Goal: Purchase product/service

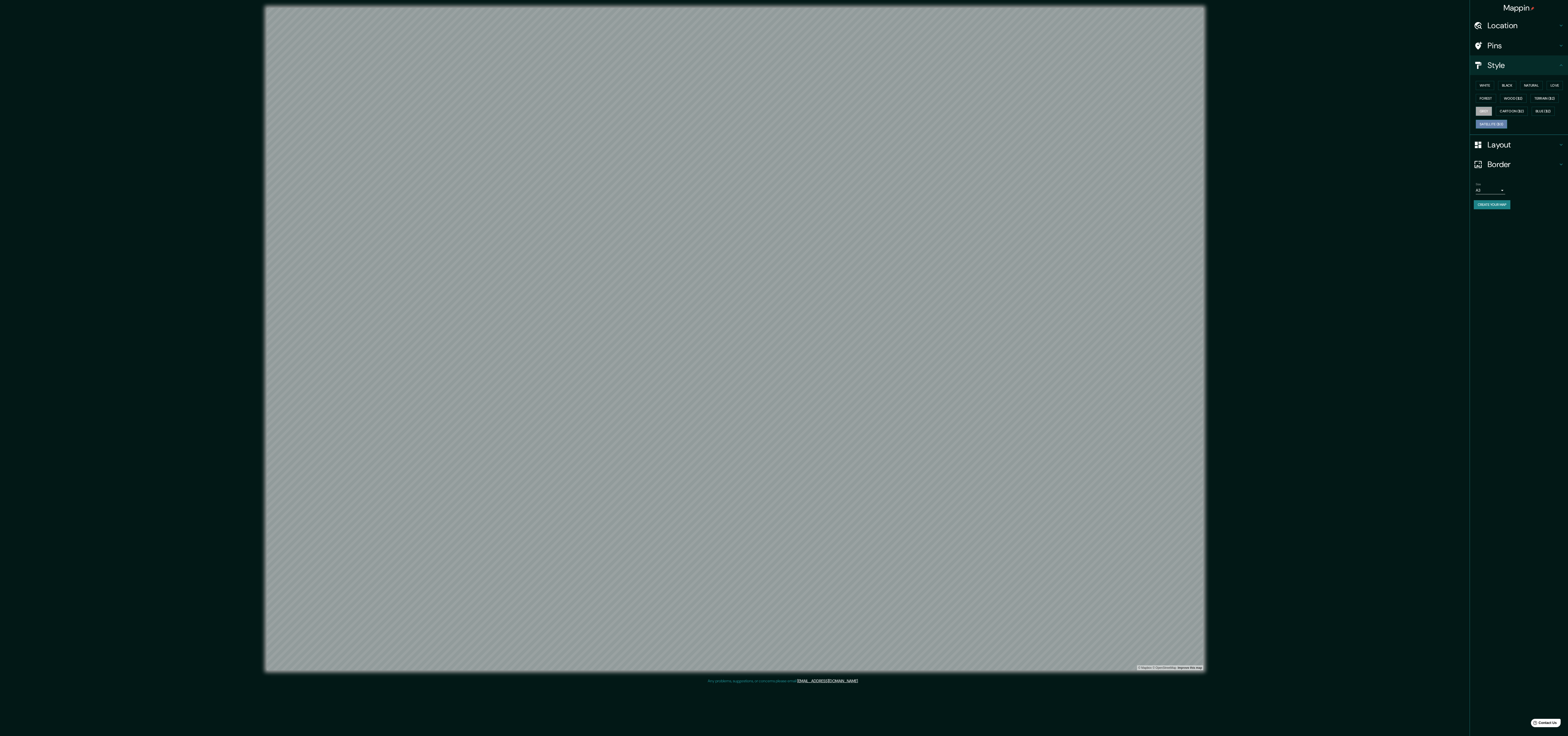
click at [1507, 128] on button "Satellite ($3)" at bounding box center [1491, 124] width 32 height 9
click at [1547, 90] on button "Love" at bounding box center [1555, 85] width 16 height 9
click at [1496, 103] on button "Forest" at bounding box center [1485, 98] width 20 height 9
click at [1527, 103] on button "Wood ($2)" at bounding box center [1513, 98] width 27 height 9
click at [1533, 89] on button "Natural" at bounding box center [1531, 85] width 23 height 9
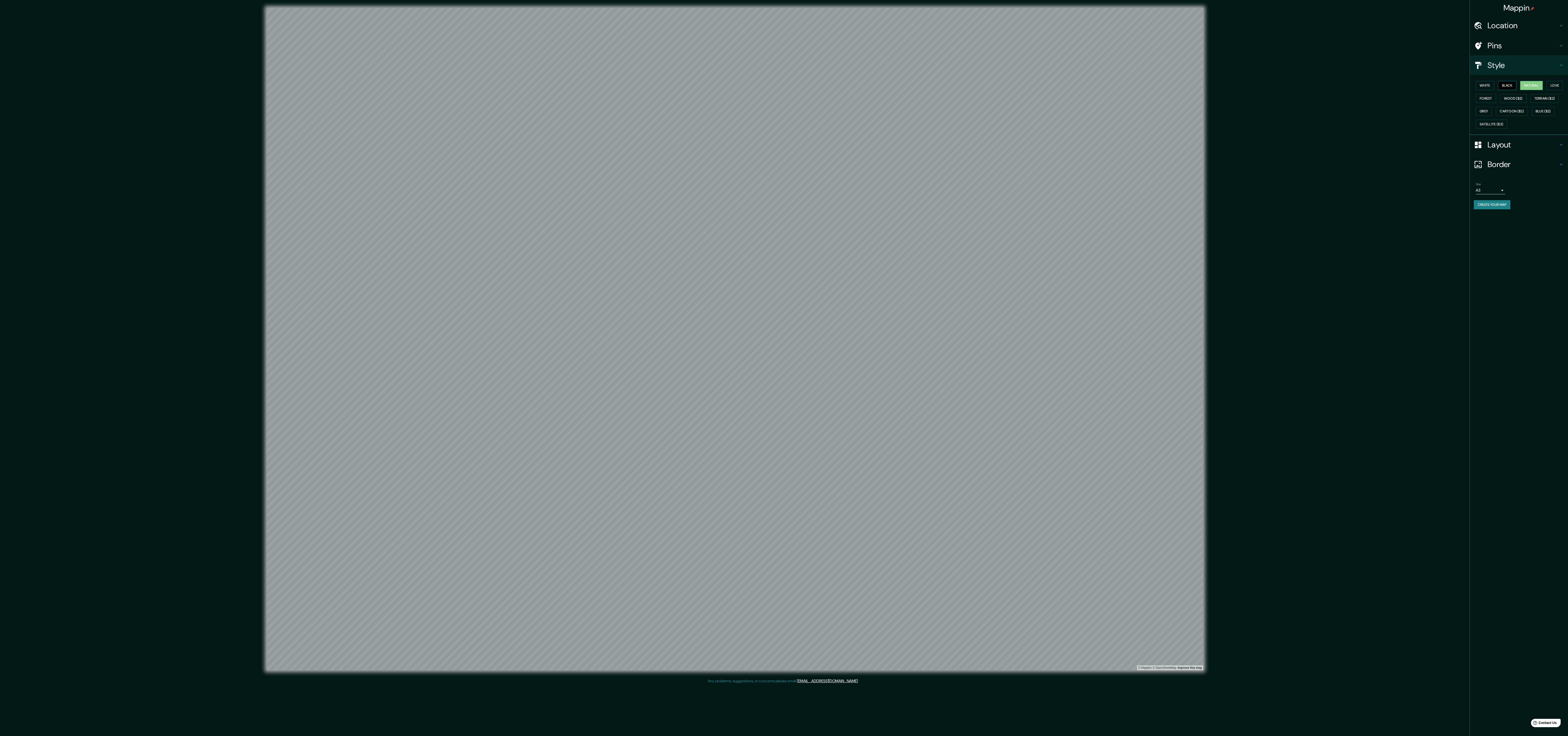
click at [1511, 89] on button "Black" at bounding box center [1507, 85] width 18 height 9
click at [1493, 123] on div "White Black Natural Love Forest Wood ($2) Terrain ($2) Grey Cartoon ($2) Blue (…" at bounding box center [1521, 105] width 94 height 52
click at [1530, 103] on button "Terrain ($2)" at bounding box center [1544, 98] width 29 height 9
click at [1492, 116] on button "Grey" at bounding box center [1483, 111] width 16 height 9
click at [1507, 129] on button "Satellite ($3)" at bounding box center [1491, 124] width 32 height 9
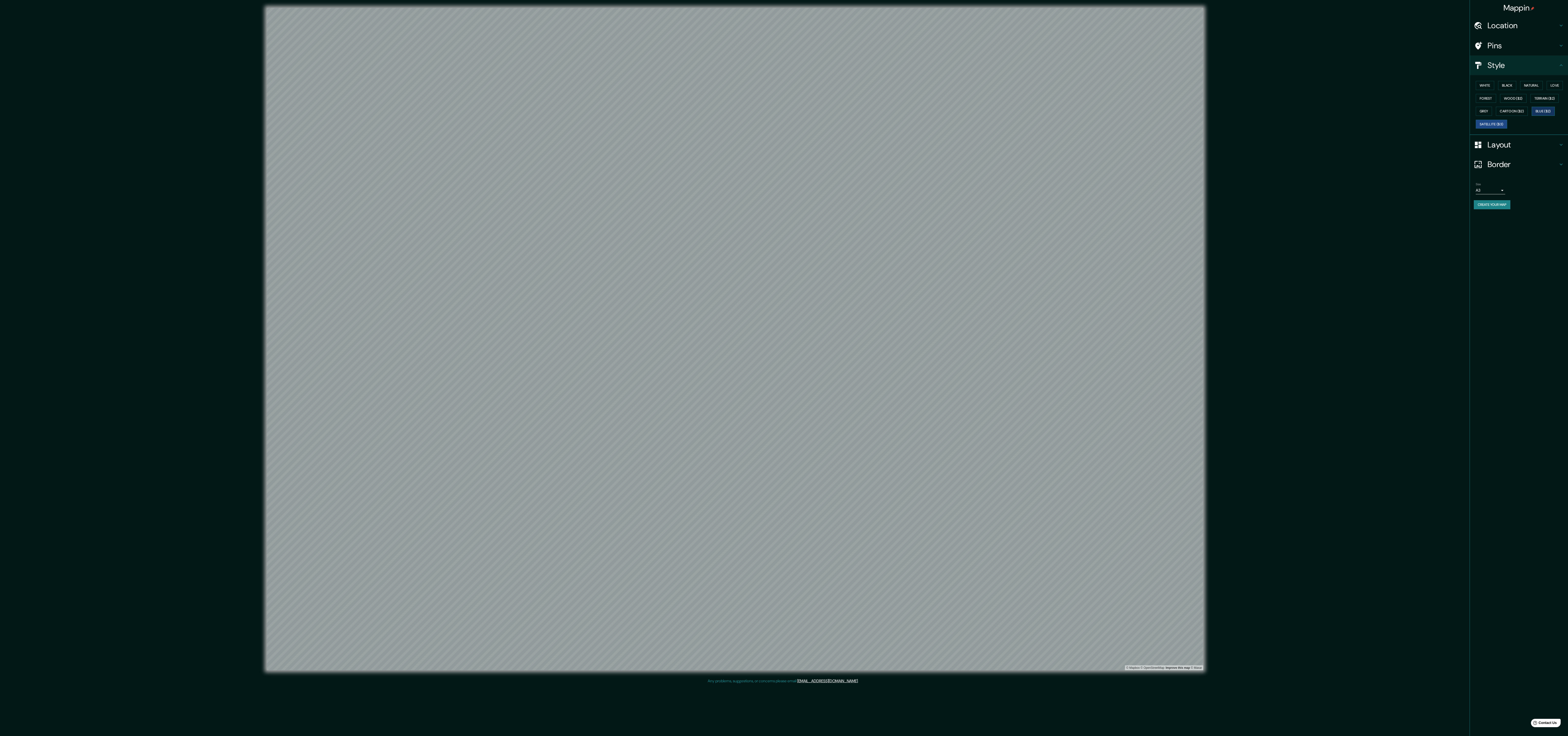
click at [1531, 116] on button "Blue ($2)" at bounding box center [1543, 111] width 23 height 9
click at [1529, 115] on div "White Black Natural Love Forest Wood ($2) Terrain ($2) Grey Cartoon ($2) Blue (…" at bounding box center [1521, 105] width 94 height 52
click at [1492, 116] on button "Grey" at bounding box center [1483, 111] width 16 height 9
